Goal: Book appointment/travel/reservation

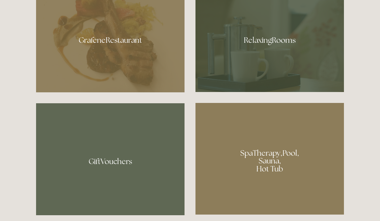
scroll to position [398, 0]
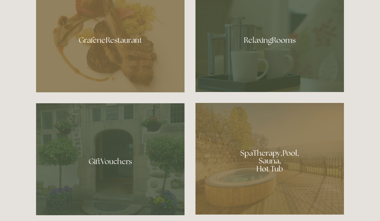
click at [119, 59] on div at bounding box center [110, 38] width 148 height 108
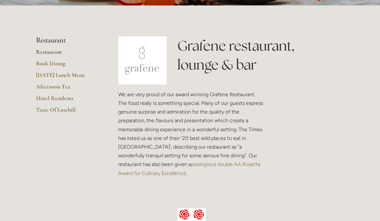
scroll to position [131, 0]
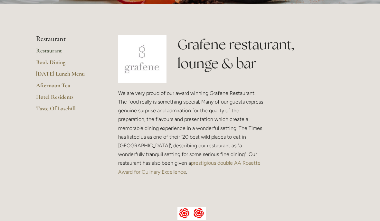
click at [65, 65] on link "Book Dining" at bounding box center [66, 65] width 61 height 12
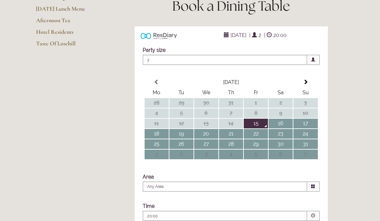
scroll to position [96, 0]
click at [308, 87] on th at bounding box center [305, 83] width 24 height 10
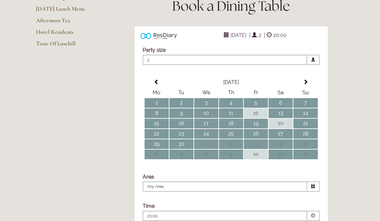
click at [159, 118] on td "8" at bounding box center [156, 113] width 24 height 10
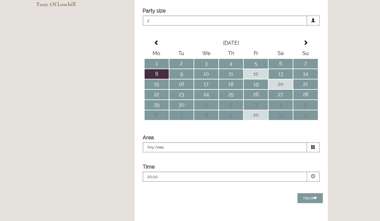
scroll to position [135, 0]
click at [163, 182] on div "20:00 Combined Shape Join Standby List" at bounding box center [224, 176] width 164 height 10
click at [164, 210] on p "19:00" at bounding box center [232, 207] width 152 height 6
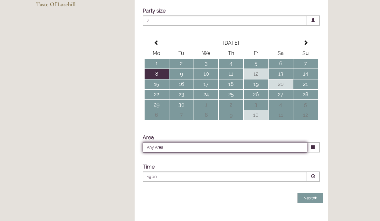
click at [267, 152] on input "Any Area" at bounding box center [224, 147] width 164 height 10
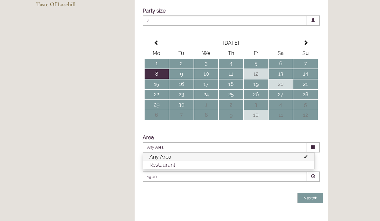
click at [178, 169] on li "Restaurant" at bounding box center [228, 165] width 171 height 8
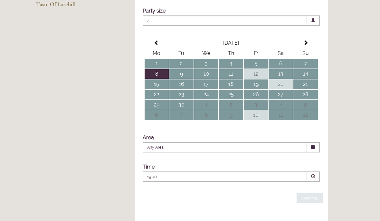
type input "Restaurant"
click at [318, 204] on button "Next Loading..." at bounding box center [310, 198] width 26 height 11
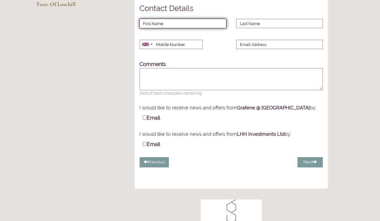
click at [160, 28] on input "First Name" at bounding box center [182, 24] width 87 height 10
type input "Barry"
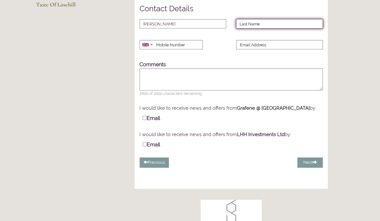
click at [274, 29] on input "Last Name" at bounding box center [279, 24] width 87 height 10
type input "Elderton"
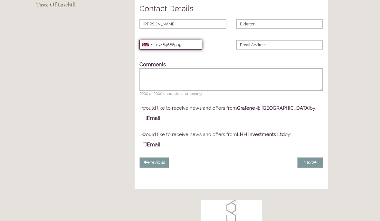
type input "07484688909"
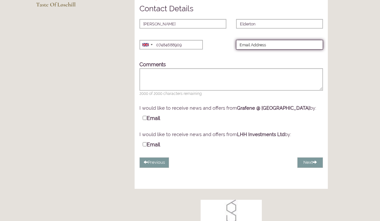
click at [261, 50] on input "Email Address" at bounding box center [279, 45] width 87 height 10
type input "barry.elderton@icloud.com"
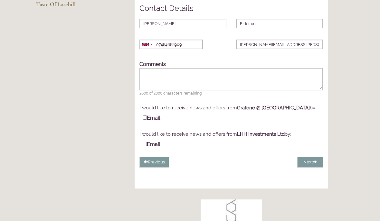
click at [150, 121] on label "Email" at bounding box center [150, 117] width 17 height 7
click at [147, 120] on input "Email" at bounding box center [144, 118] width 4 height 4
checkbox input "true"
click at [317, 168] on button "Next" at bounding box center [310, 162] width 26 height 11
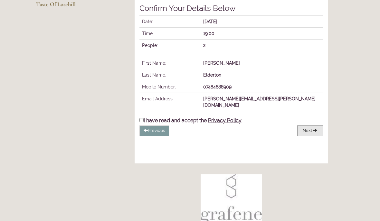
click at [314, 132] on span at bounding box center [315, 130] width 4 height 4
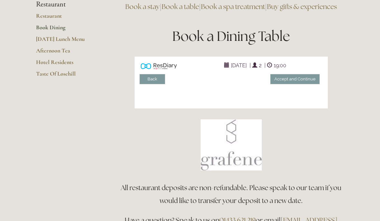
scroll to position [65, 0]
click at [311, 85] on button "Accept and Continue" at bounding box center [295, 79] width 50 height 11
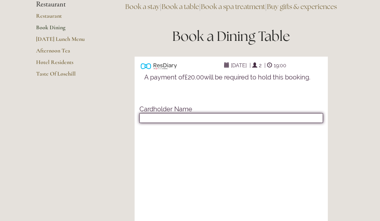
click at [154, 123] on input "text" at bounding box center [230, 118] width 183 height 10
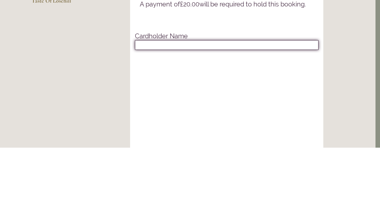
type input "B A Elderton"
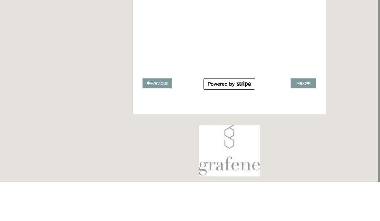
scroll to position [230, 2]
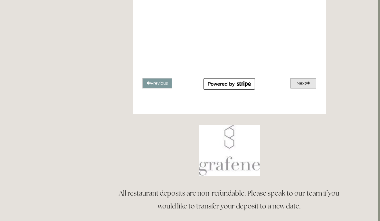
click at [313, 89] on button "Next" at bounding box center [303, 83] width 26 height 11
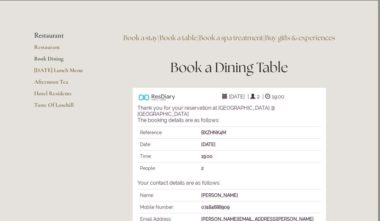
scroll to position [34, 2]
